Goal: Task Accomplishment & Management: Manage account settings

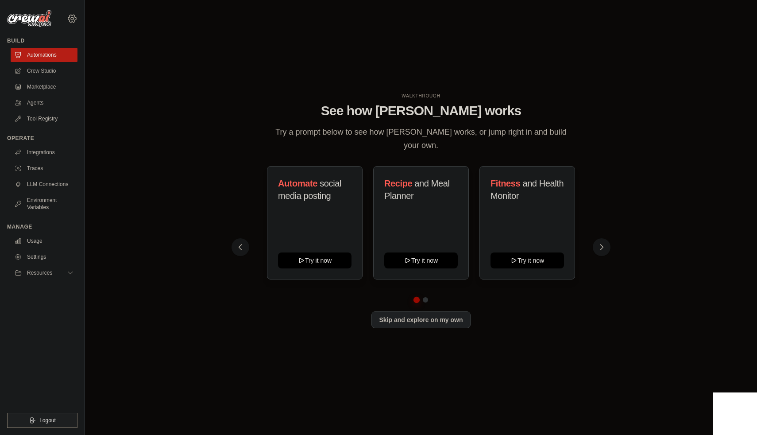
click at [69, 18] on icon at bounding box center [72, 18] width 11 height 11
click at [46, 72] on link "Crew Studio" at bounding box center [45, 71] width 67 height 14
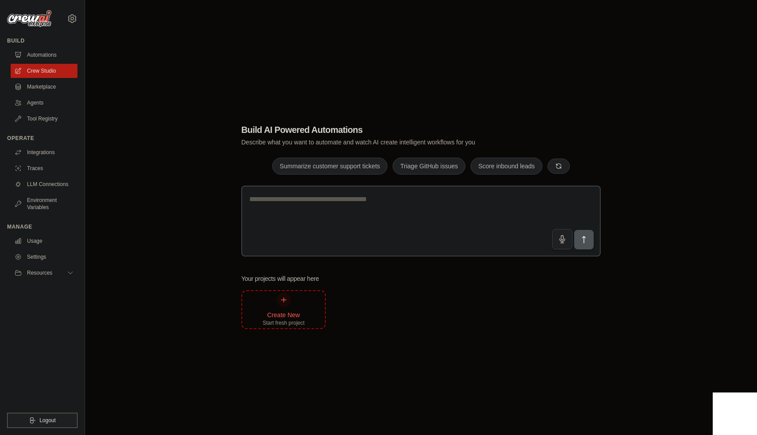
click at [273, 299] on div "Create New Start fresh project" at bounding box center [283, 310] width 42 height 34
click at [51, 47] on div "Build Automations Crew Studio Marketplace Agents" at bounding box center [42, 81] width 70 height 89
click at [50, 56] on link "Automations" at bounding box center [45, 55] width 67 height 14
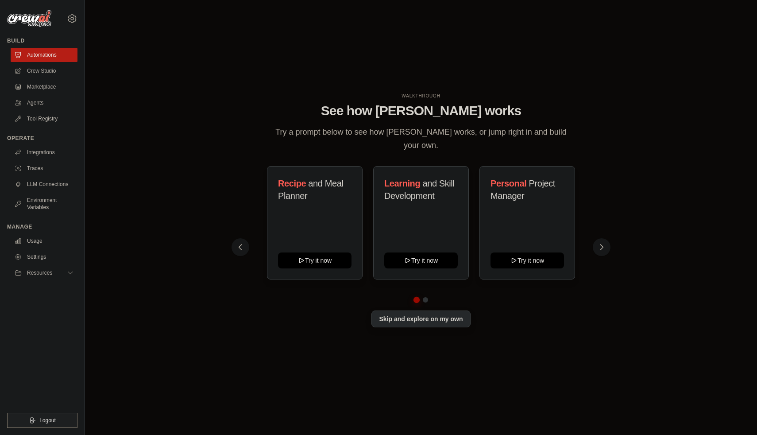
click at [418, 314] on button "Skip and explore on my own" at bounding box center [420, 318] width 99 height 17
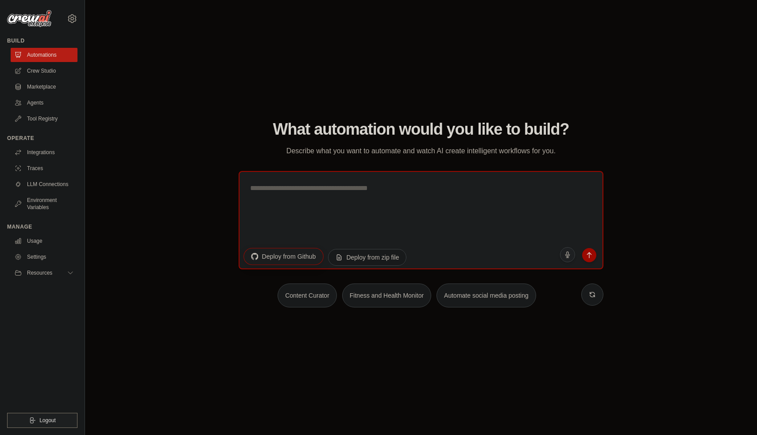
click at [303, 258] on button "Deploy from Github" at bounding box center [283, 256] width 80 height 17
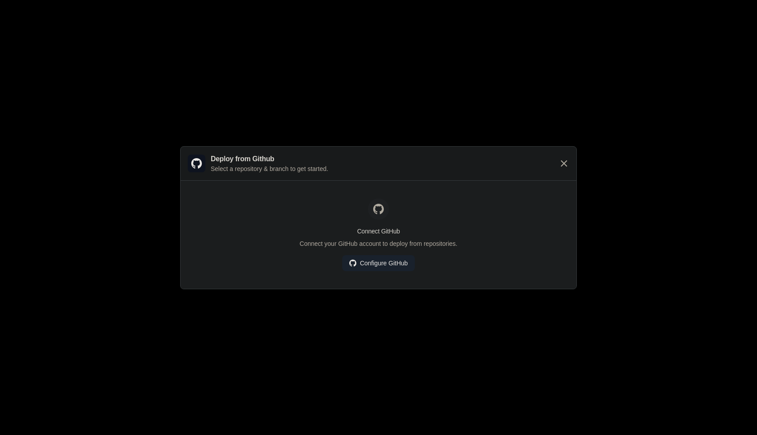
click at [367, 264] on link "Configure GitHub" at bounding box center [378, 263] width 73 height 16
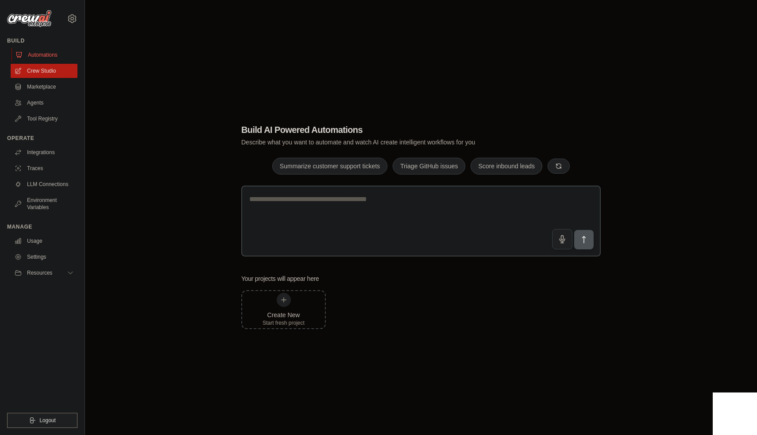
click at [44, 54] on link "Automations" at bounding box center [45, 55] width 67 height 14
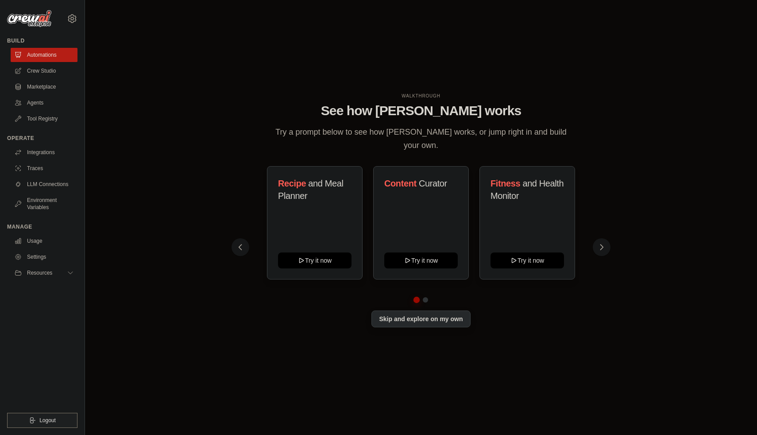
click at [395, 316] on button "Skip and explore on my own" at bounding box center [420, 318] width 99 height 17
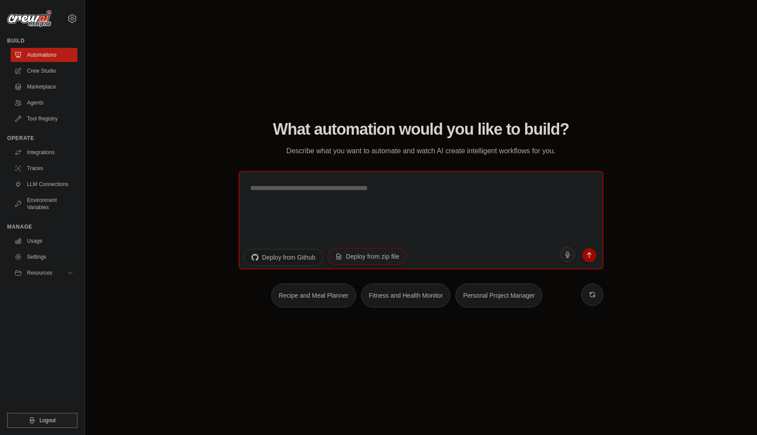
click at [372, 260] on button "Deploy from zip file" at bounding box center [367, 256] width 79 height 17
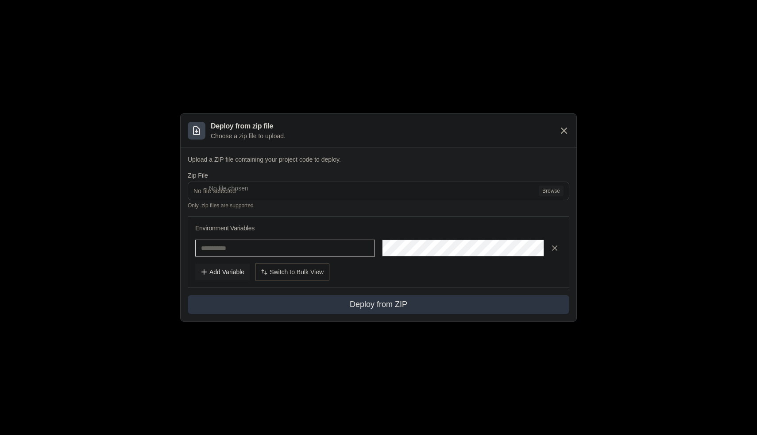
click at [290, 255] on input "text" at bounding box center [285, 247] width 180 height 17
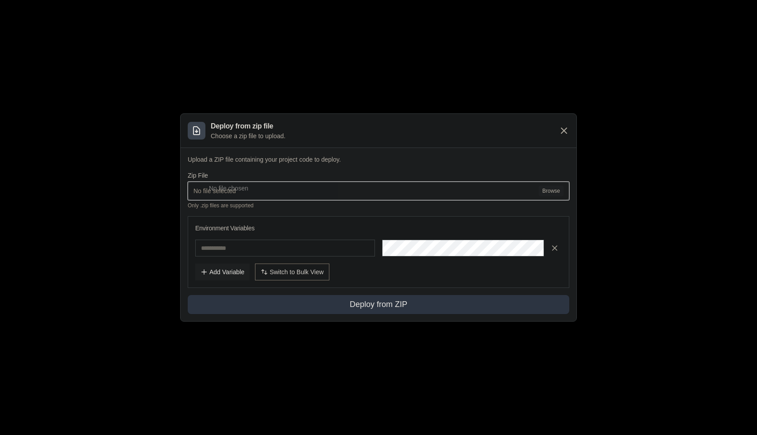
click at [350, 193] on input "No file selected Browse" at bounding box center [378, 190] width 381 height 19
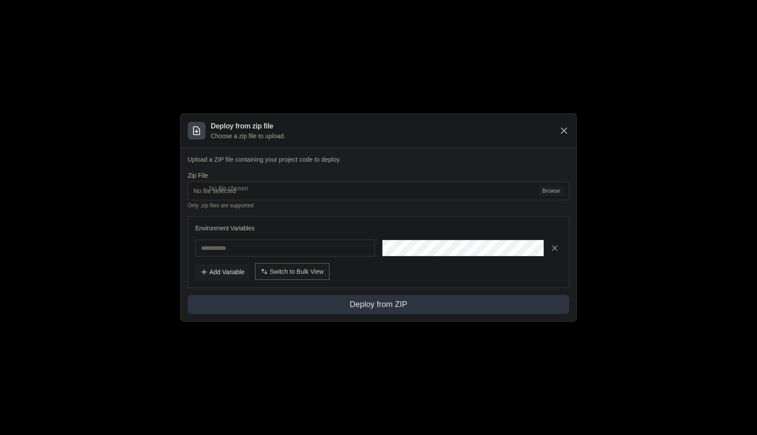
click at [285, 267] on span "Switch to Bulk View" at bounding box center [297, 271] width 54 height 9
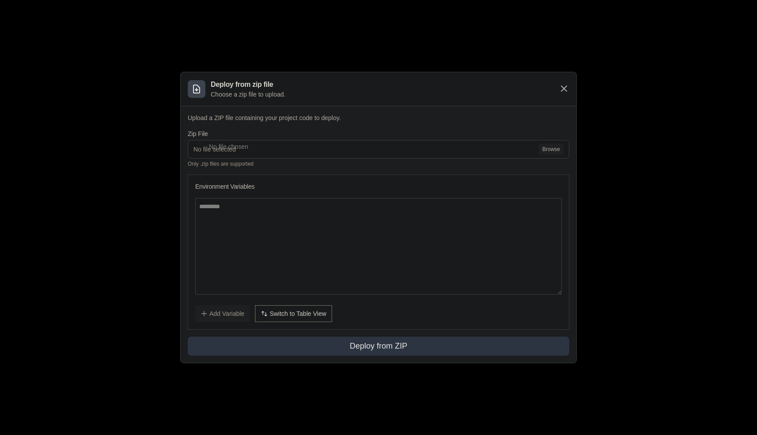
click at [561, 91] on icon at bounding box center [563, 88] width 5 height 5
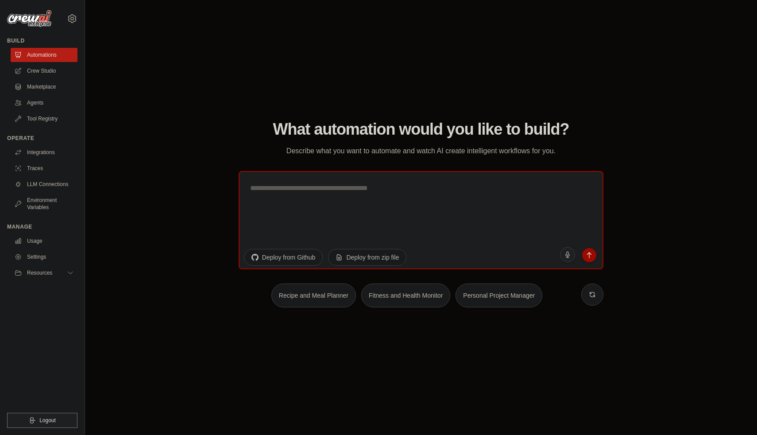
click at [77, 18] on div "akashborigi555@gmail.com Settings Build Automations Crew Studio Marketplace" at bounding box center [42, 217] width 85 height 435
click at [72, 17] on icon at bounding box center [72, 18] width 3 height 3
click at [61, 63] on link "Settings" at bounding box center [72, 60] width 78 height 16
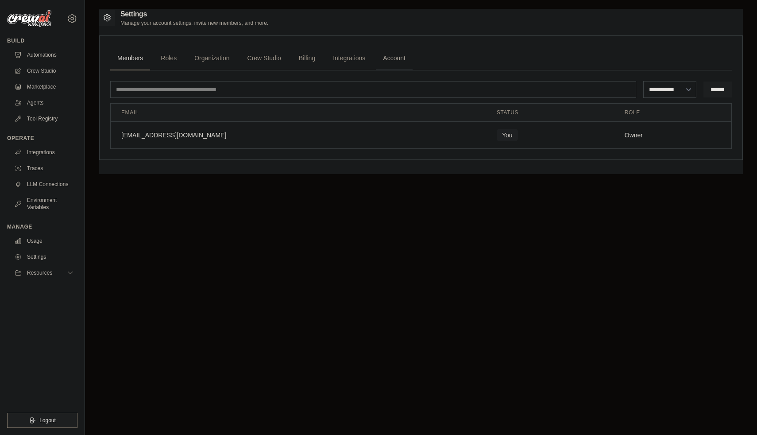
click at [397, 56] on link "Account" at bounding box center [394, 58] width 37 height 24
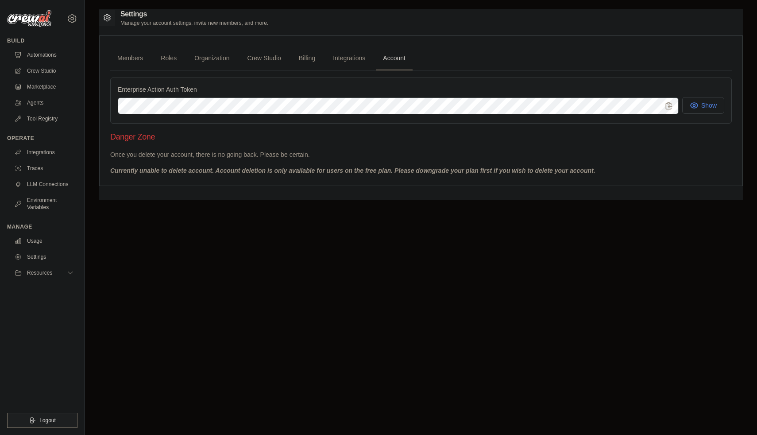
click at [703, 111] on button "Show" at bounding box center [703, 105] width 42 height 17
click at [301, 58] on link "Billing" at bounding box center [307, 58] width 31 height 24
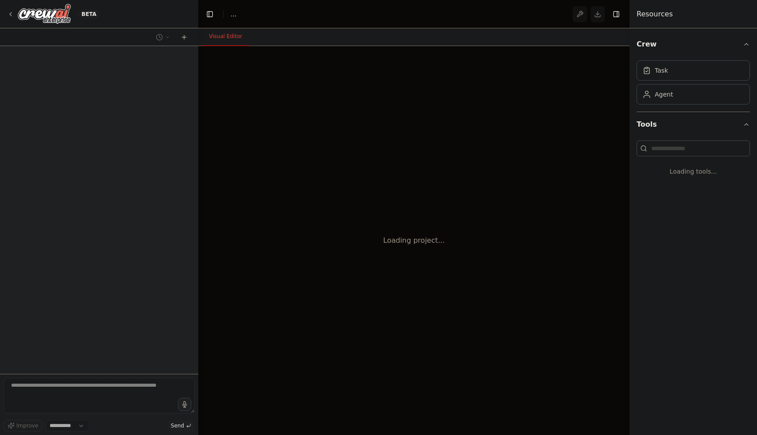
select select "****"
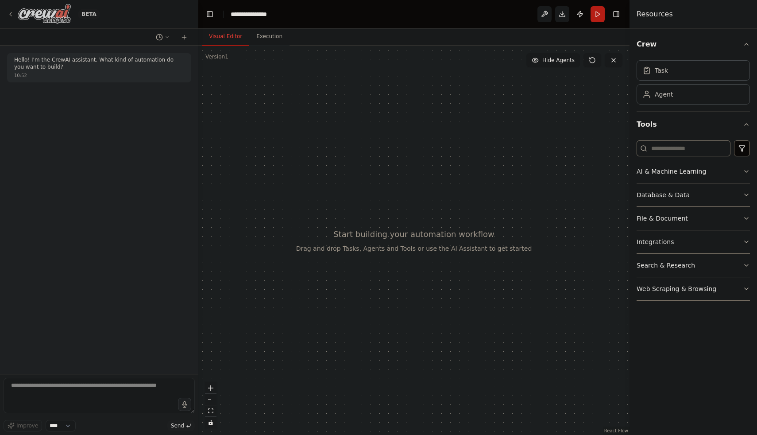
click at [11, 14] on icon at bounding box center [10, 14] width 7 height 7
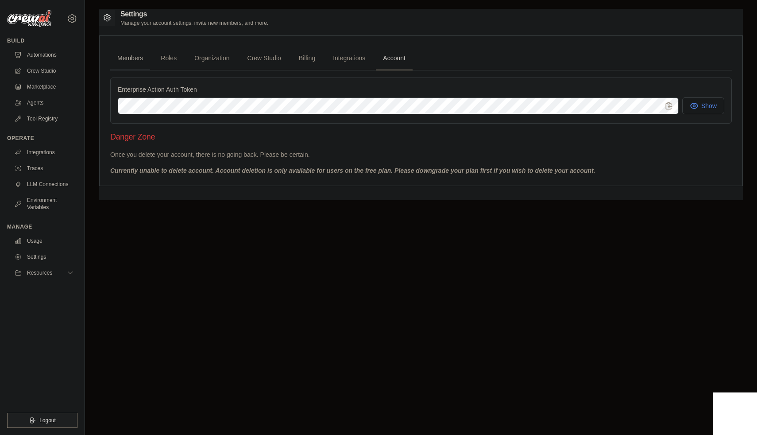
click at [129, 58] on link "Members" at bounding box center [130, 58] width 40 height 24
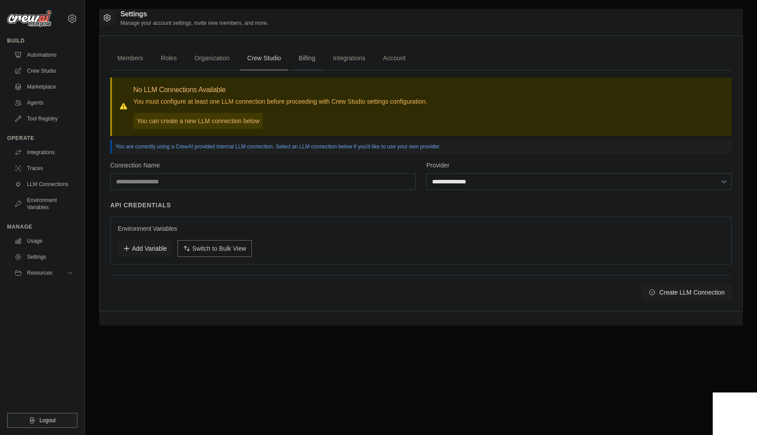
click at [306, 57] on link "Billing" at bounding box center [307, 58] width 31 height 24
